Goal: Information Seeking & Learning: Learn about a topic

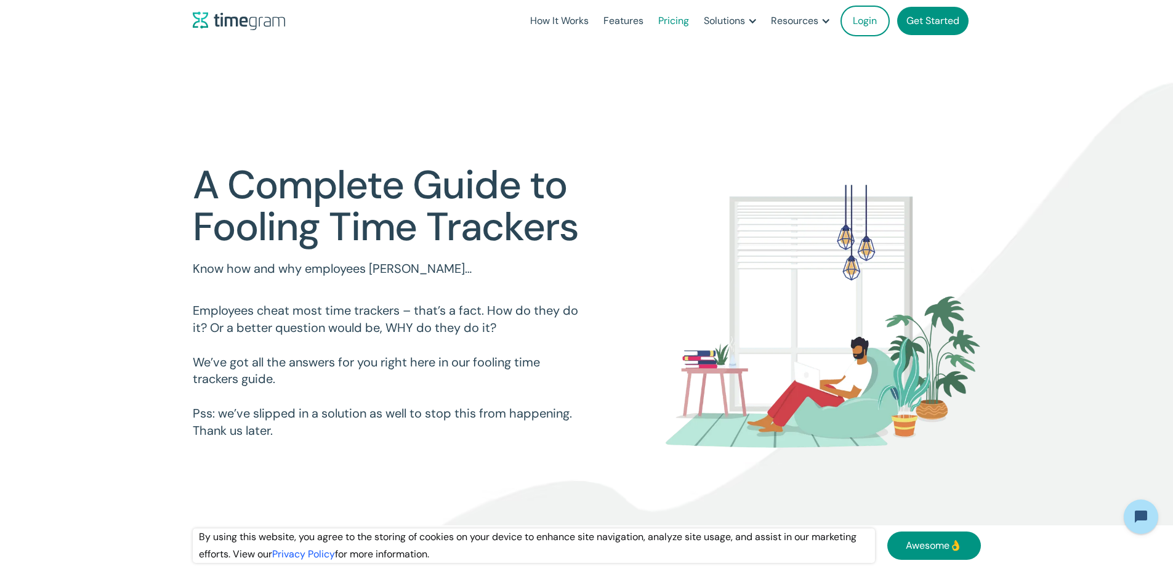
click at [651, 23] on link "Pricing" at bounding box center [674, 21] width 46 height 42
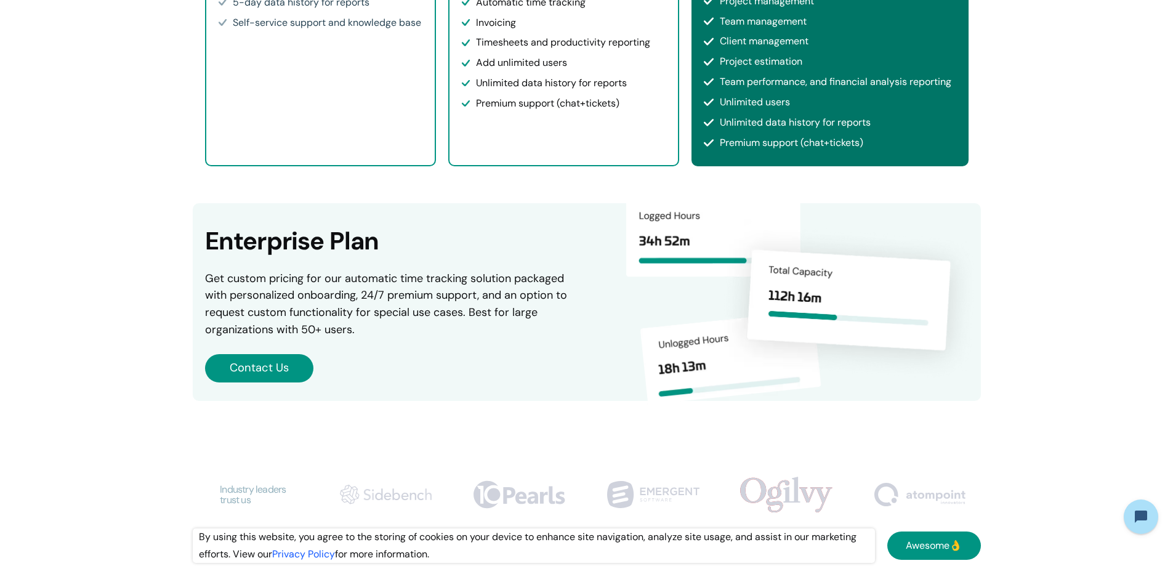
scroll to position [554, 0]
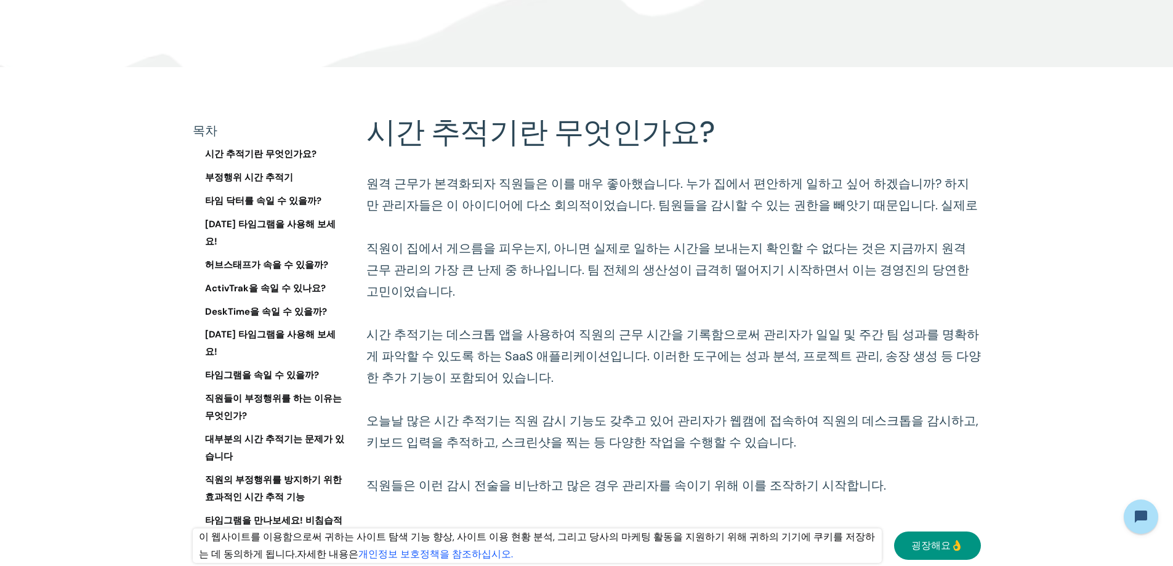
scroll to position [563, 0]
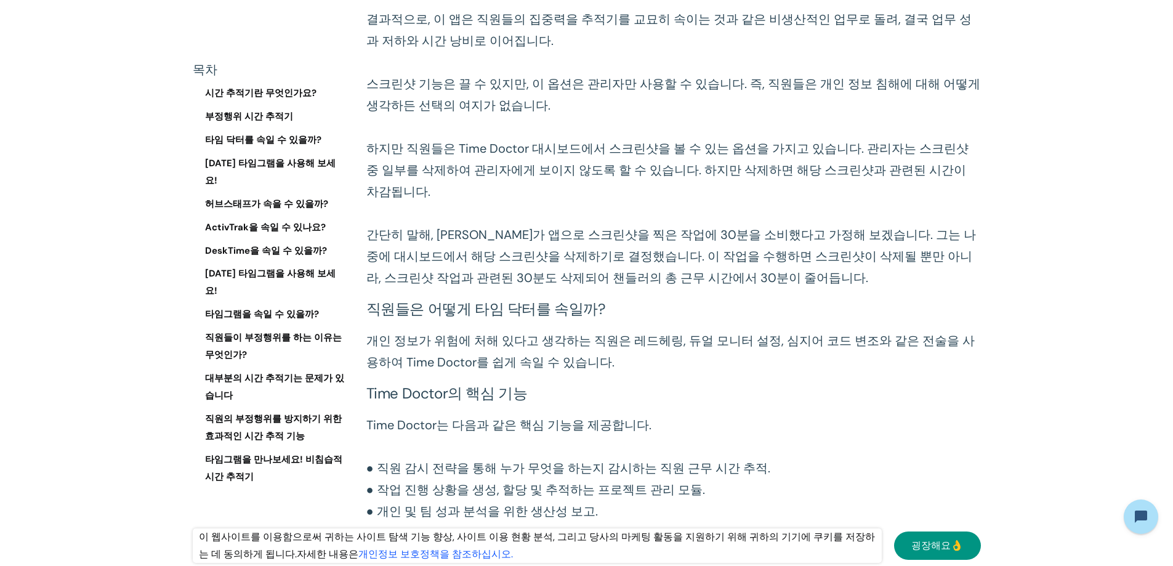
scroll to position [3838, 0]
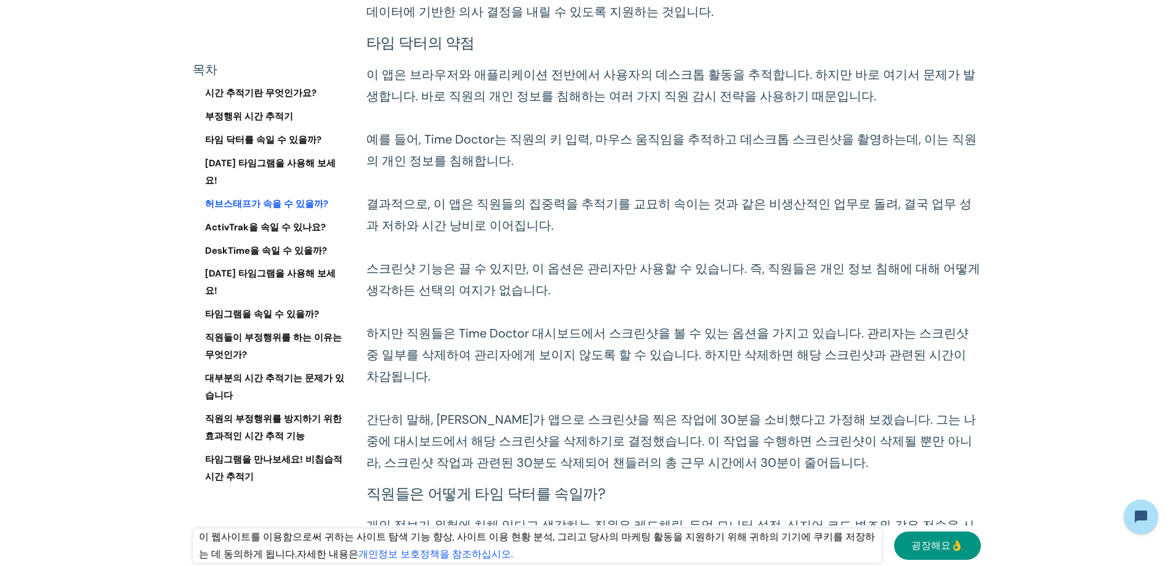
click at [256, 197] on font "허브스태프가 속을 수 있을까?" at bounding box center [266, 203] width 123 height 12
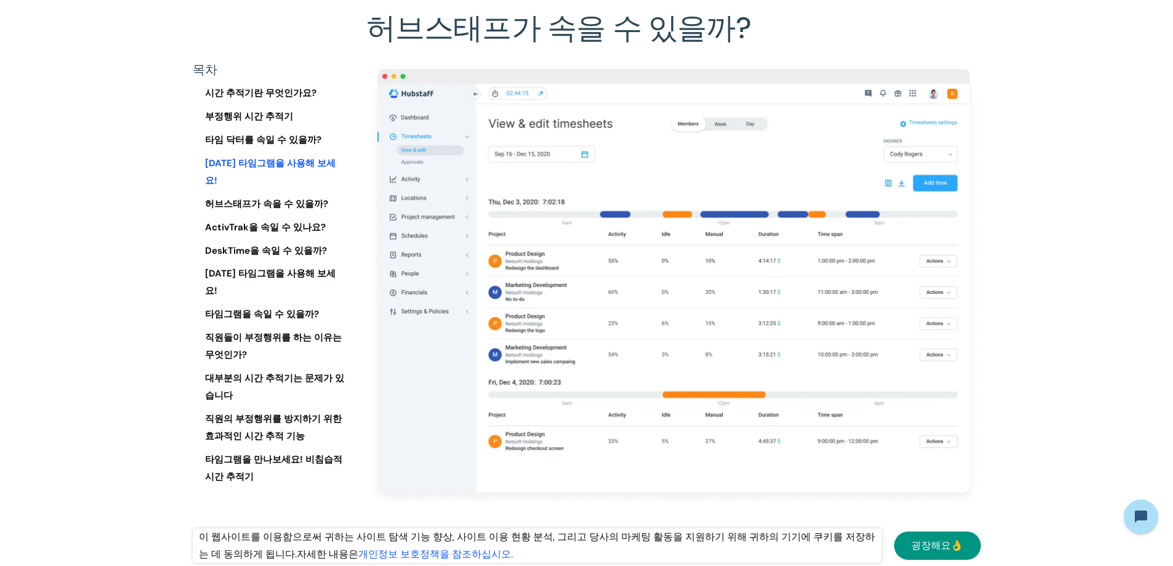
click at [279, 163] on font "오늘 타임그램을 사용해 보세요!" at bounding box center [270, 172] width 131 height 30
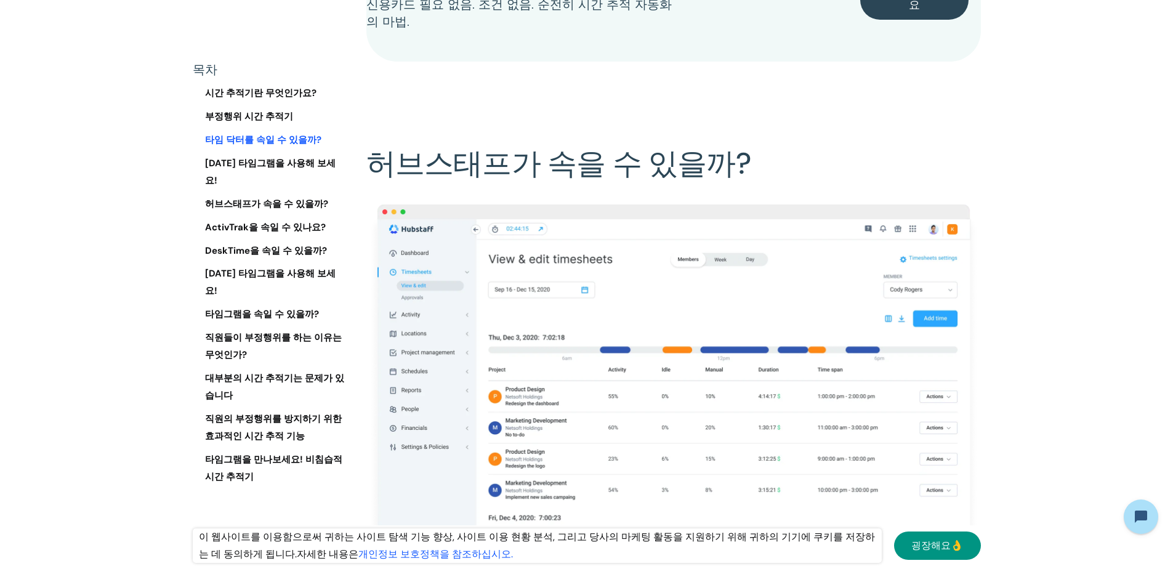
click at [284, 139] on font "타임 닥터를 속일 수 있을까?" at bounding box center [263, 140] width 116 height 12
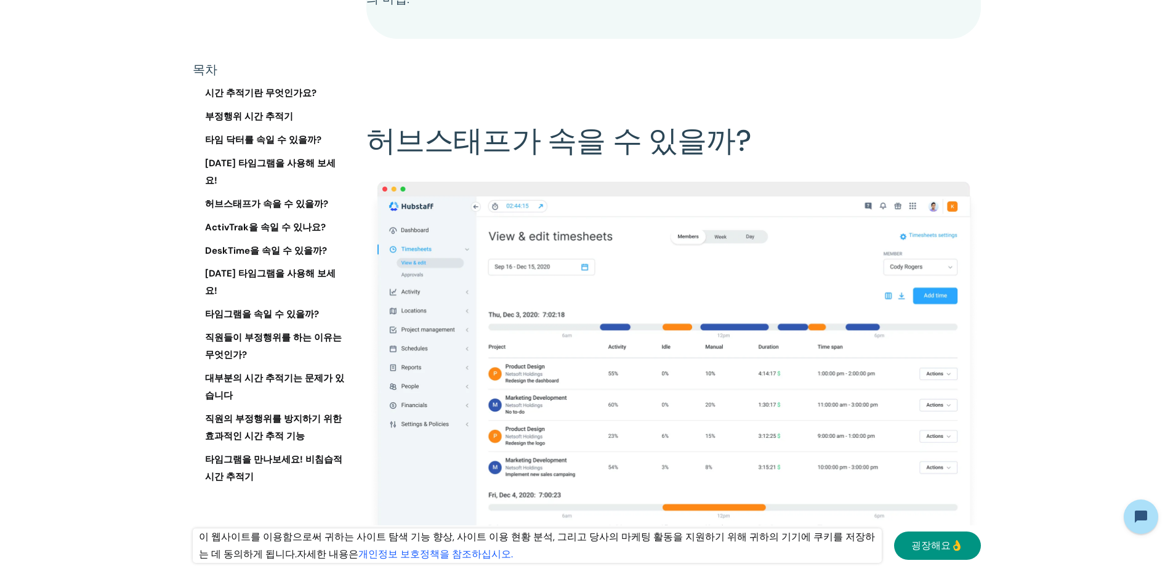
scroll to position [4985, 0]
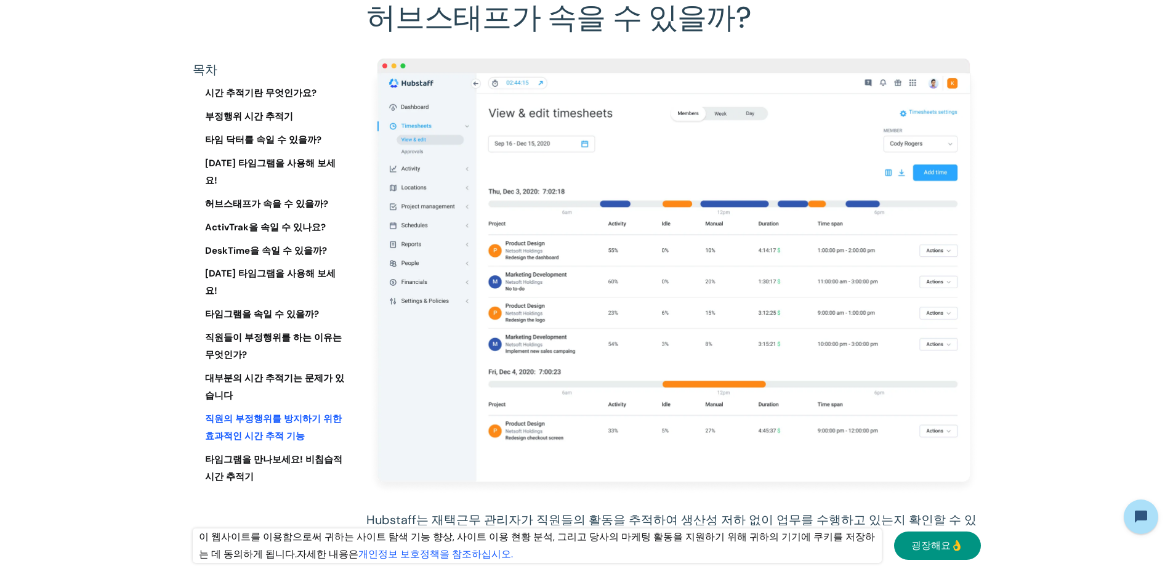
click at [266, 413] on font "직원의 부정행위를 방지하기 위한 효과적인 시간 추적 기능" at bounding box center [273, 428] width 137 height 30
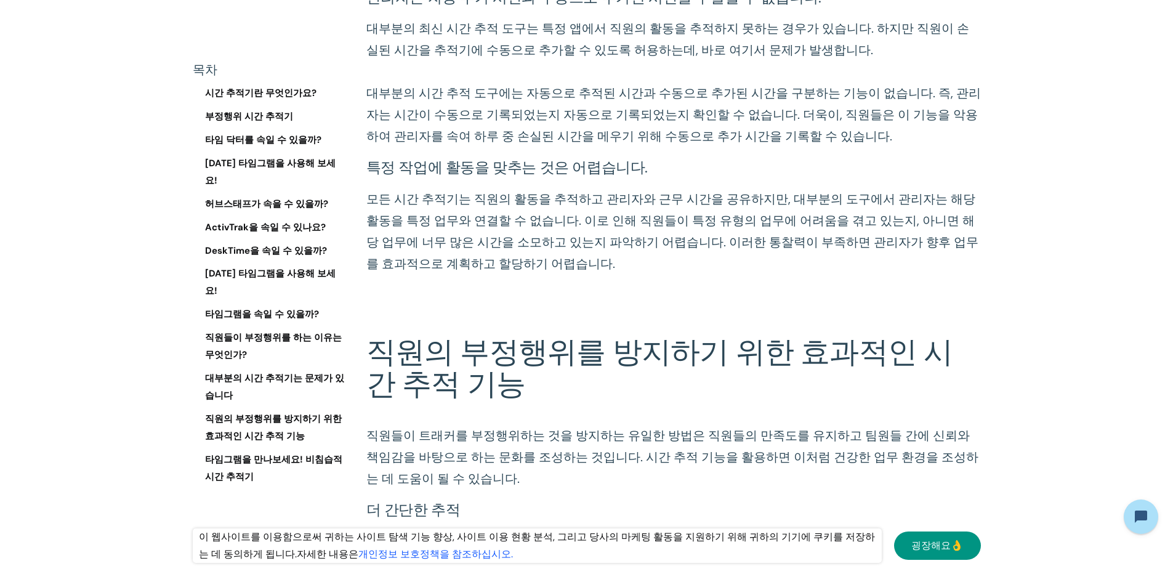
scroll to position [14014, 0]
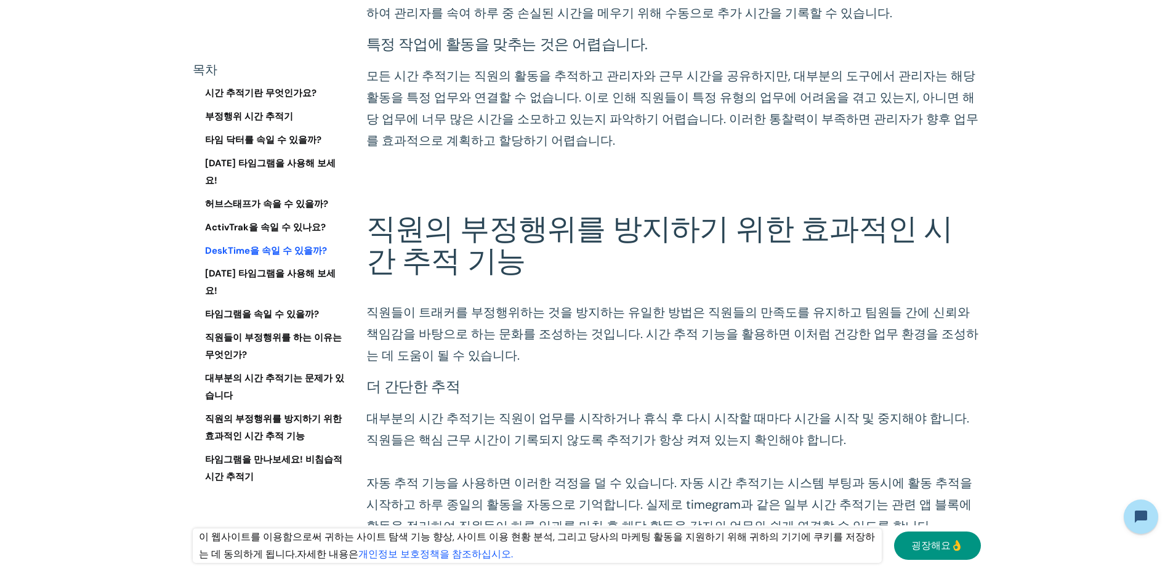
click at [248, 244] on font "DeskTime을 속일 수 있을까?" at bounding box center [266, 250] width 122 height 12
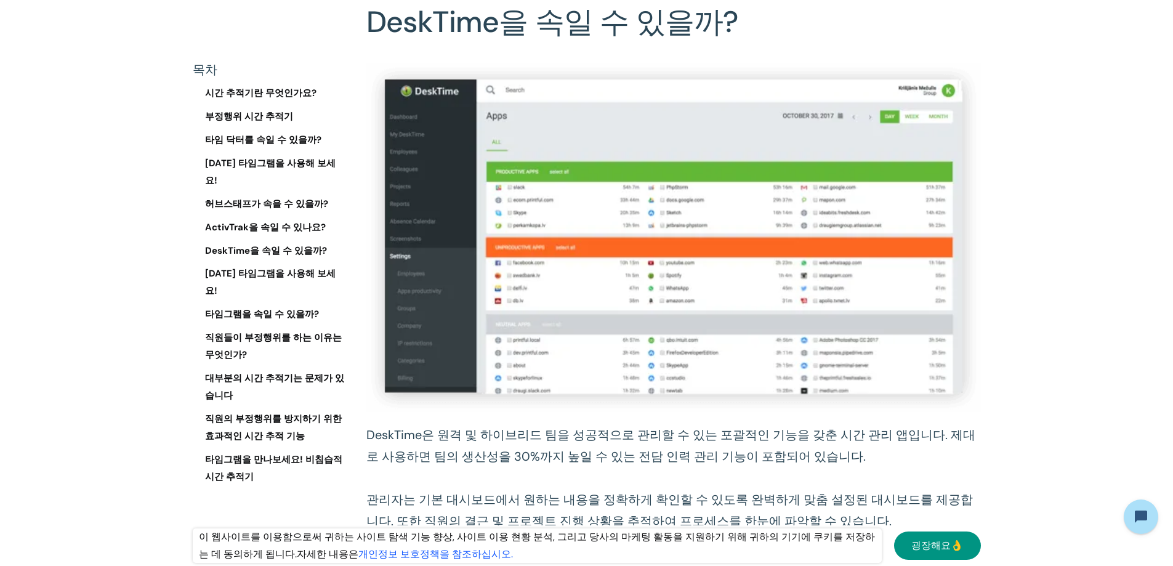
scroll to position [8533, 0]
